Goal: Navigation & Orientation: Find specific page/section

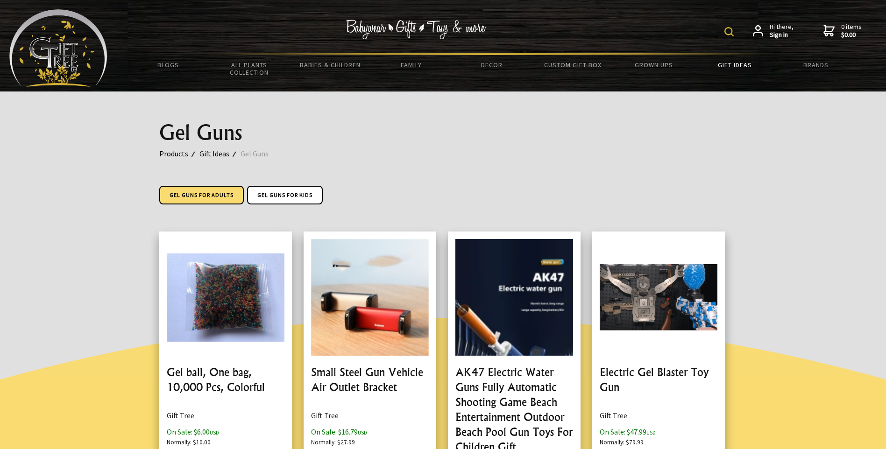
click at [202, 191] on link "Gel Guns For Adults" at bounding box center [201, 195] width 85 height 19
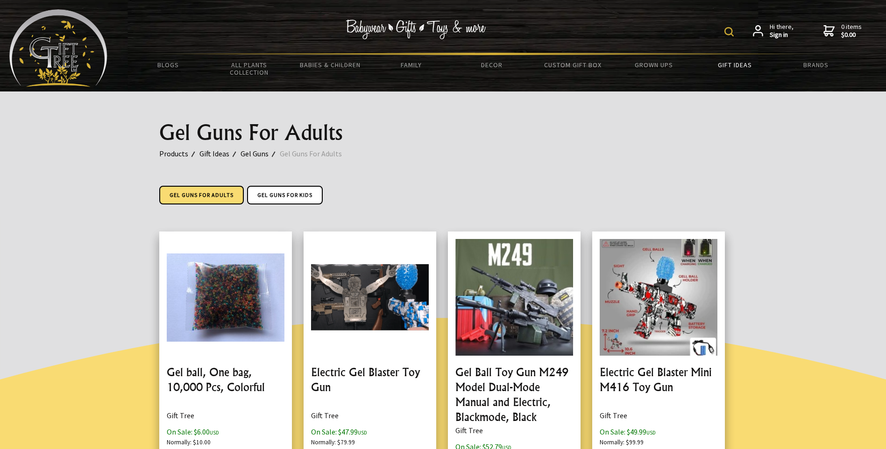
click at [208, 190] on link "Gel Guns For Adults" at bounding box center [201, 195] width 85 height 19
